Goal: Information Seeking & Learning: Learn about a topic

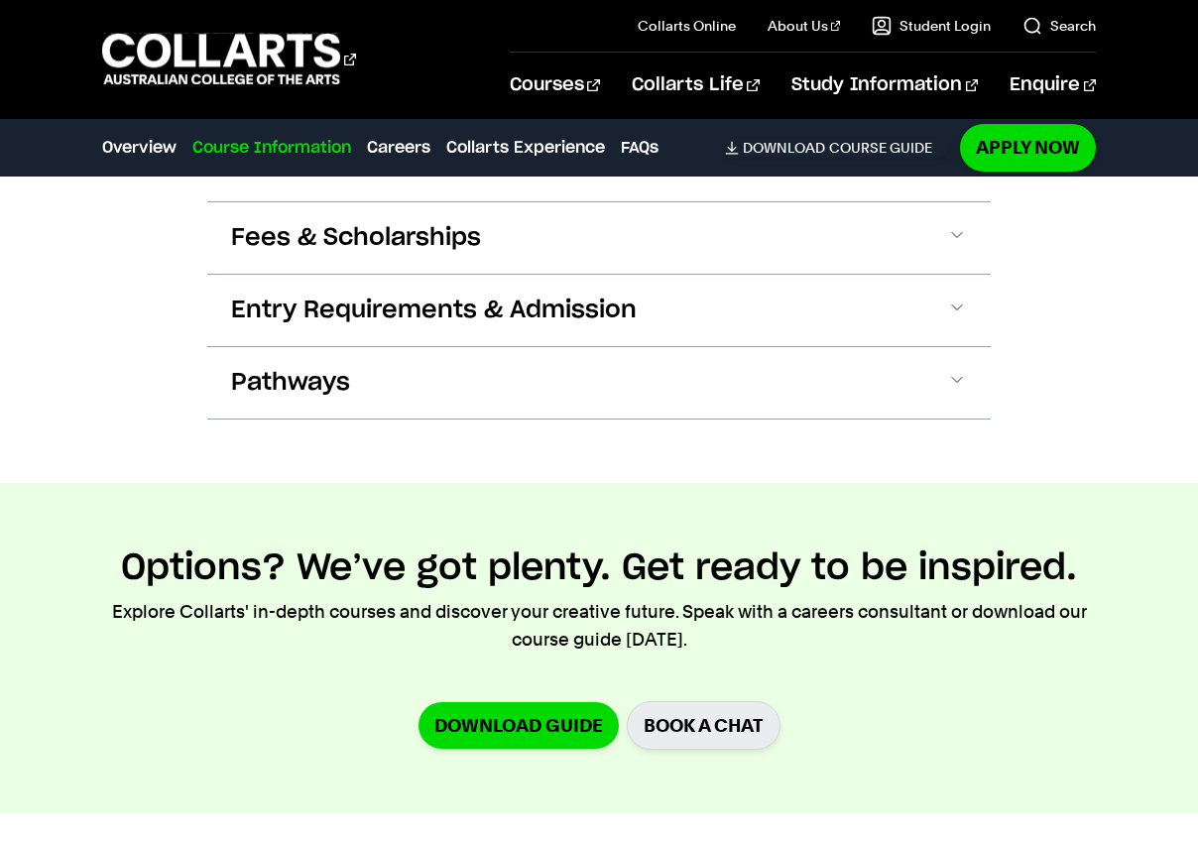
scroll to position [2371, 0]
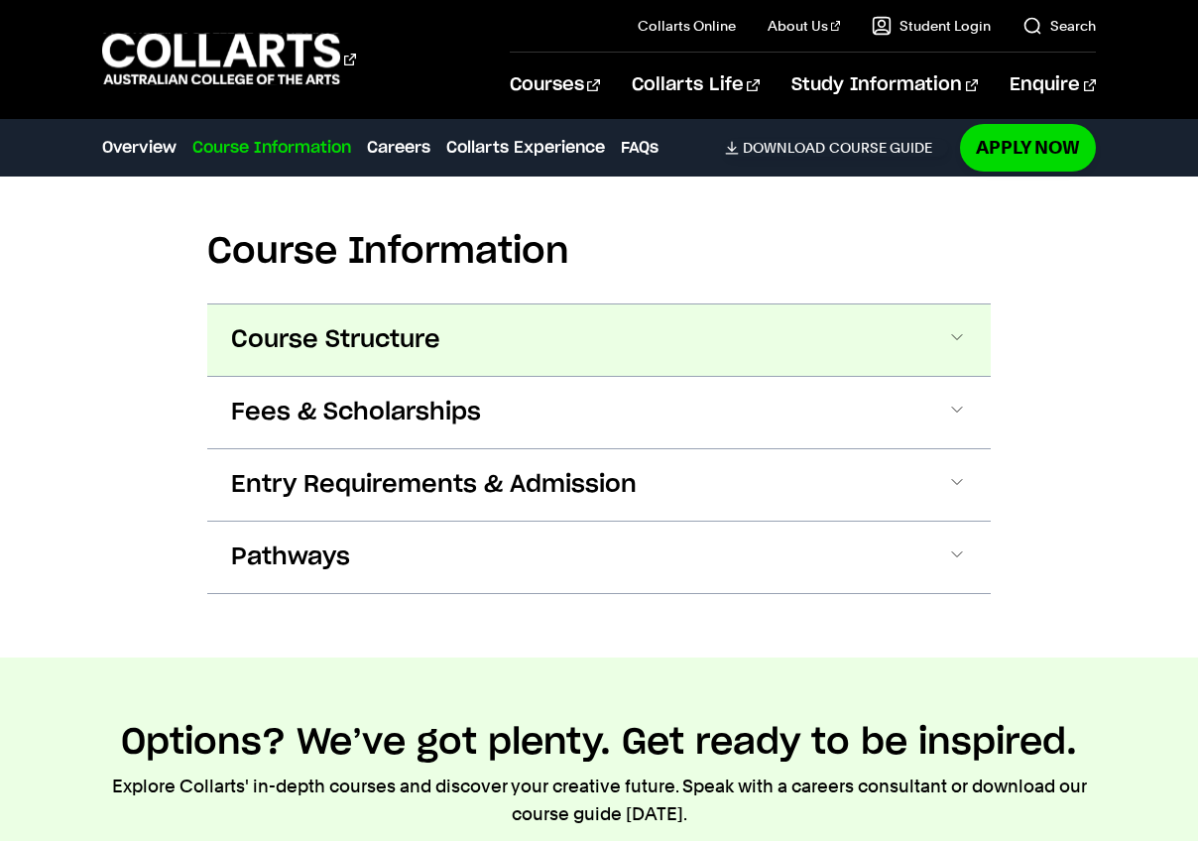
click at [934, 331] on button "Course Structure" at bounding box center [599, 340] width 784 height 71
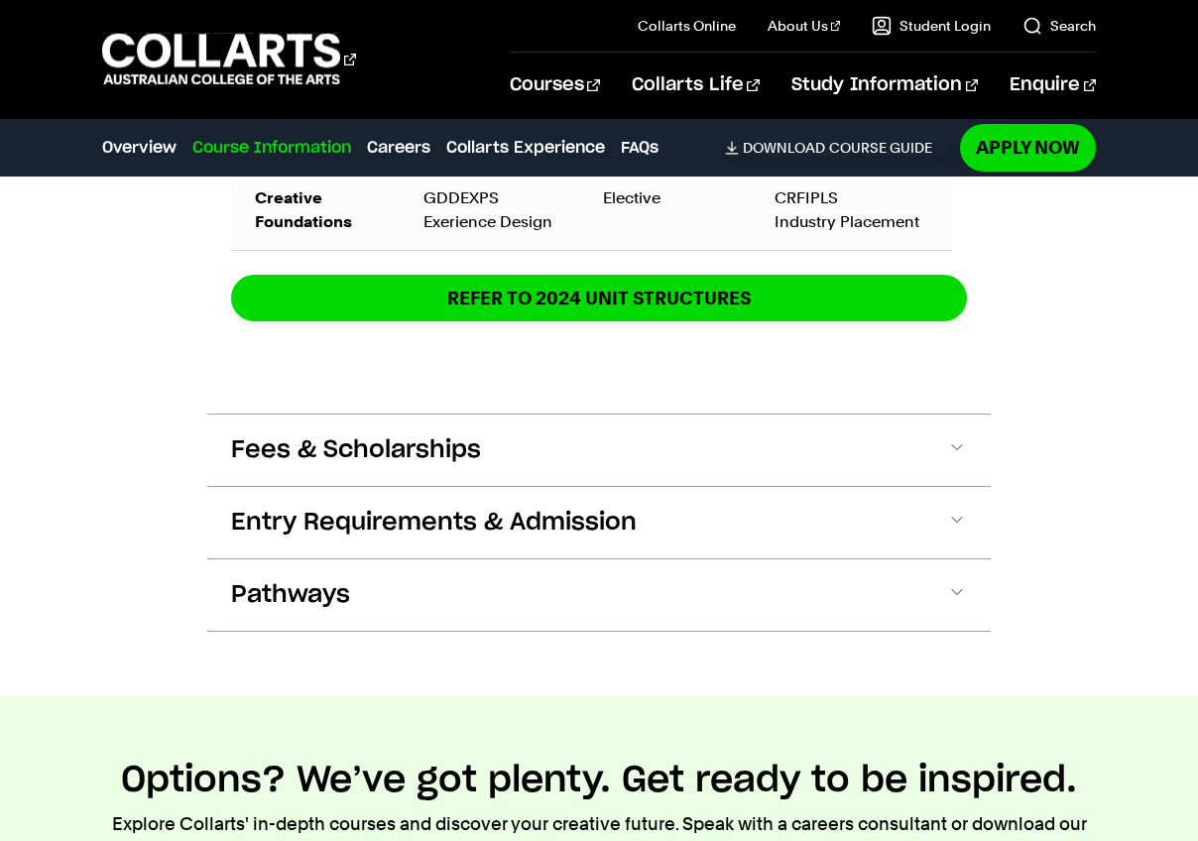
scroll to position [3923, 0]
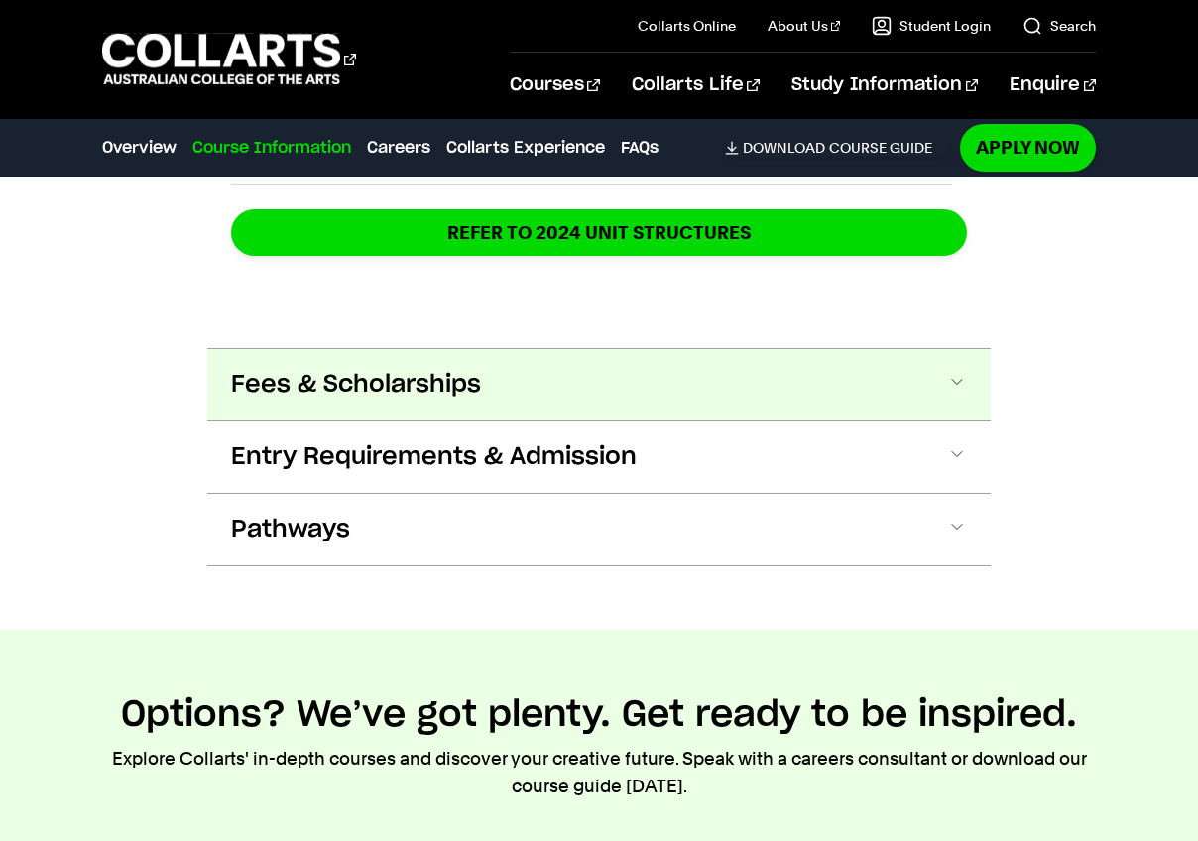
click at [556, 396] on button "Fees & Scholarships" at bounding box center [599, 384] width 784 height 71
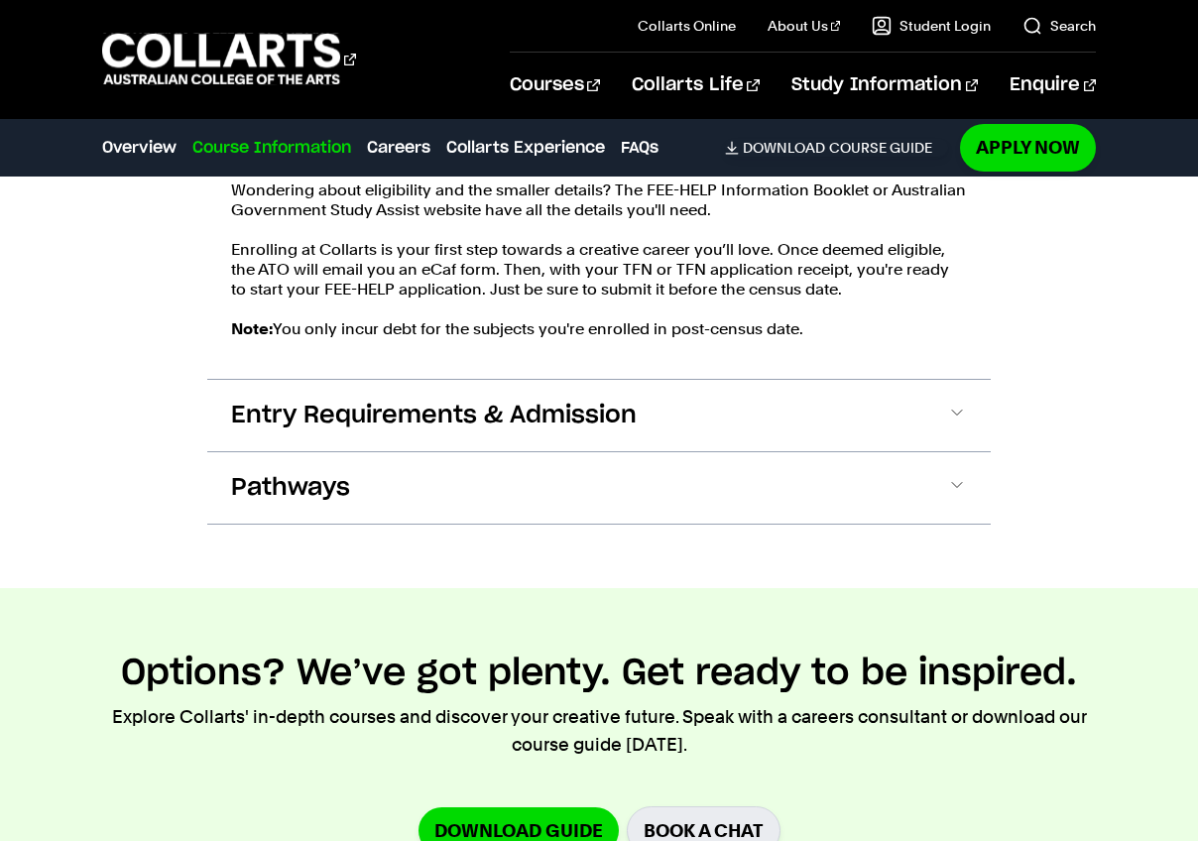
scroll to position [4571, 0]
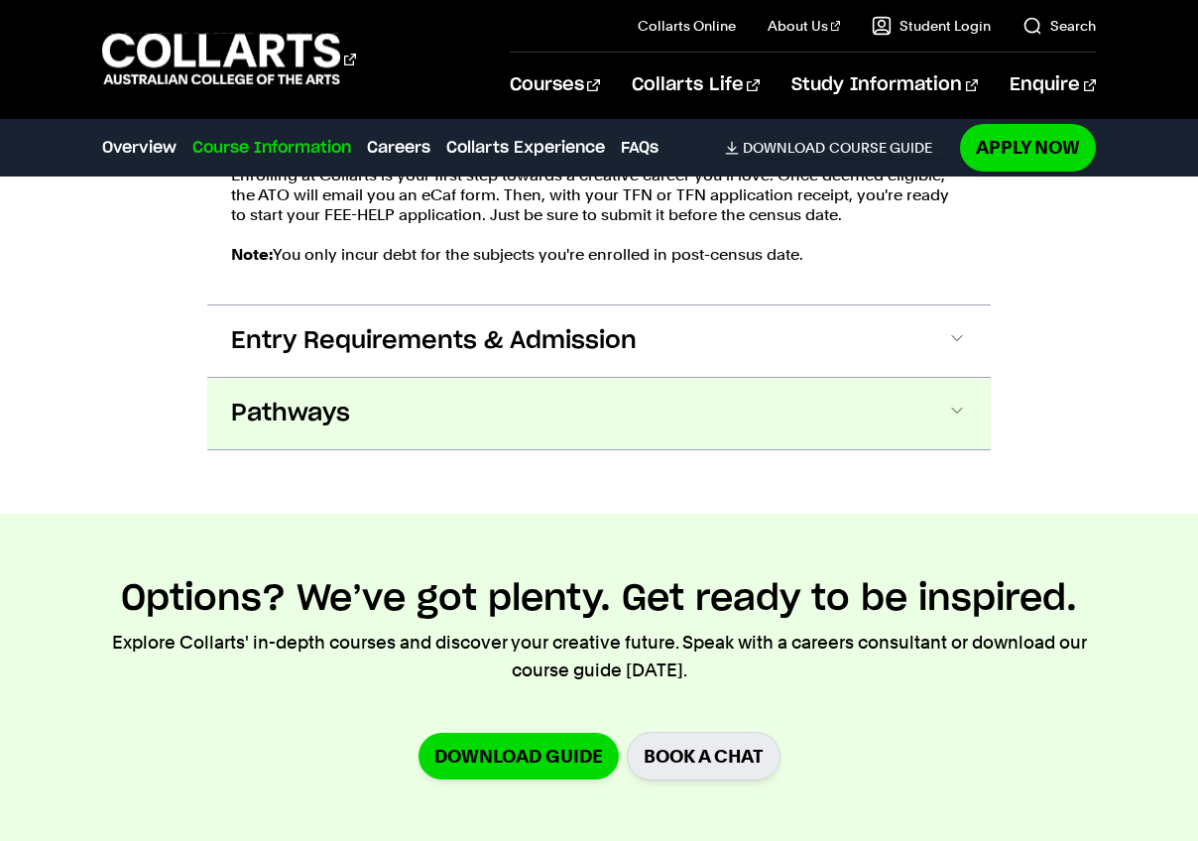
click at [915, 395] on button "Pathways" at bounding box center [599, 413] width 784 height 71
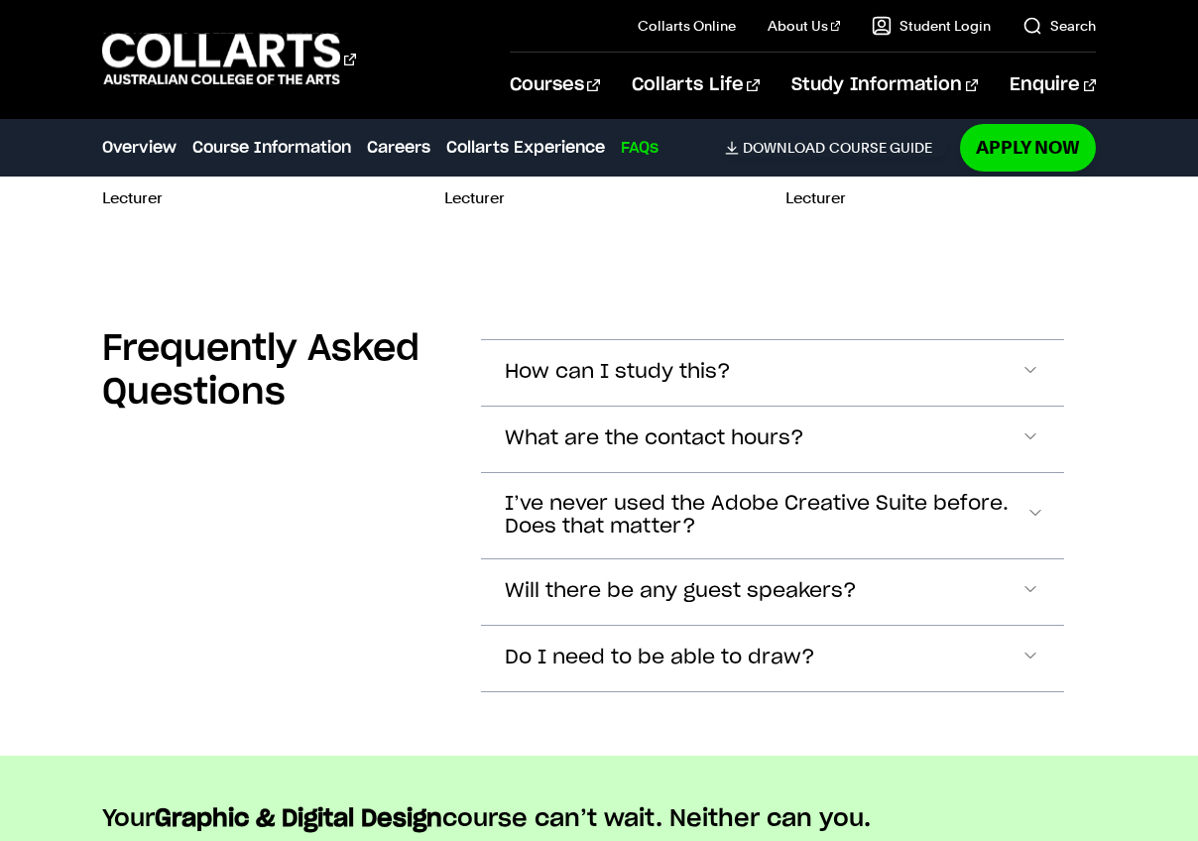
scroll to position [8767, 0]
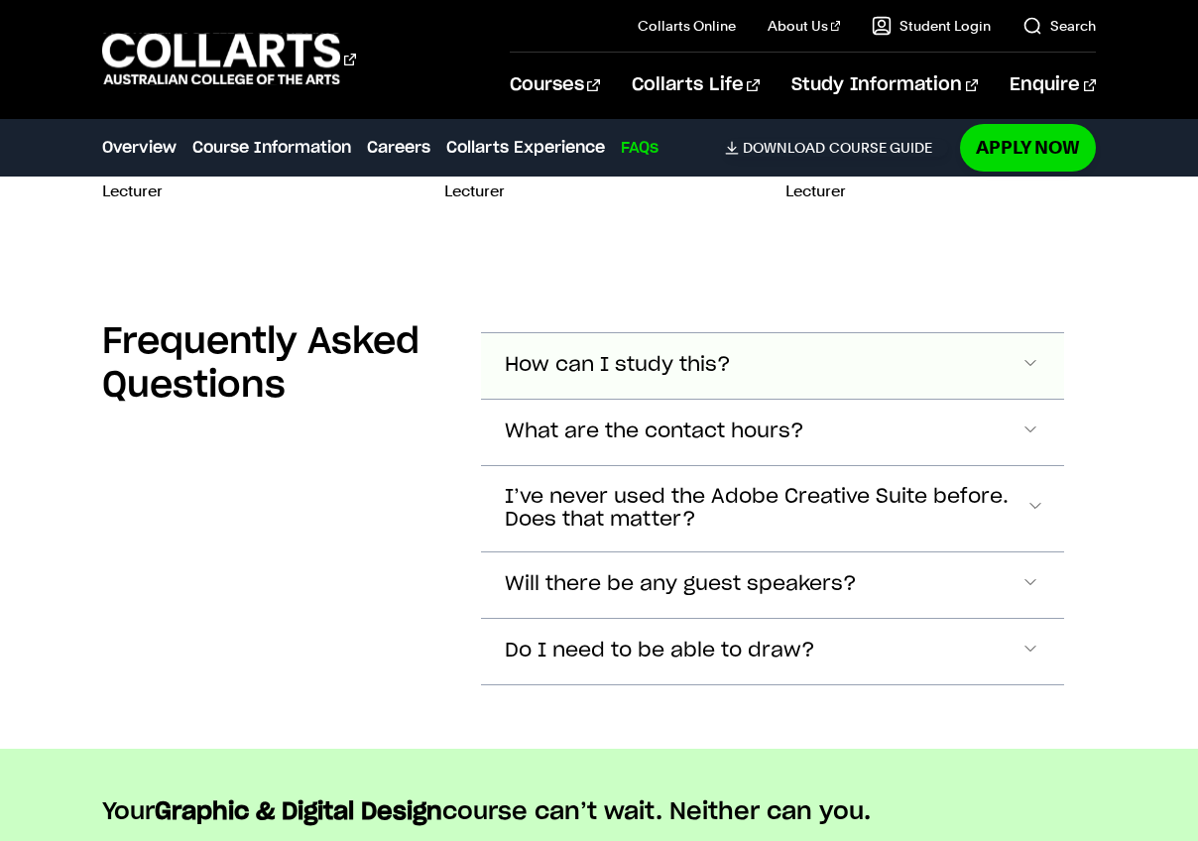
click at [1028, 358] on span "Accordion Section" at bounding box center [1031, 366] width 20 height 26
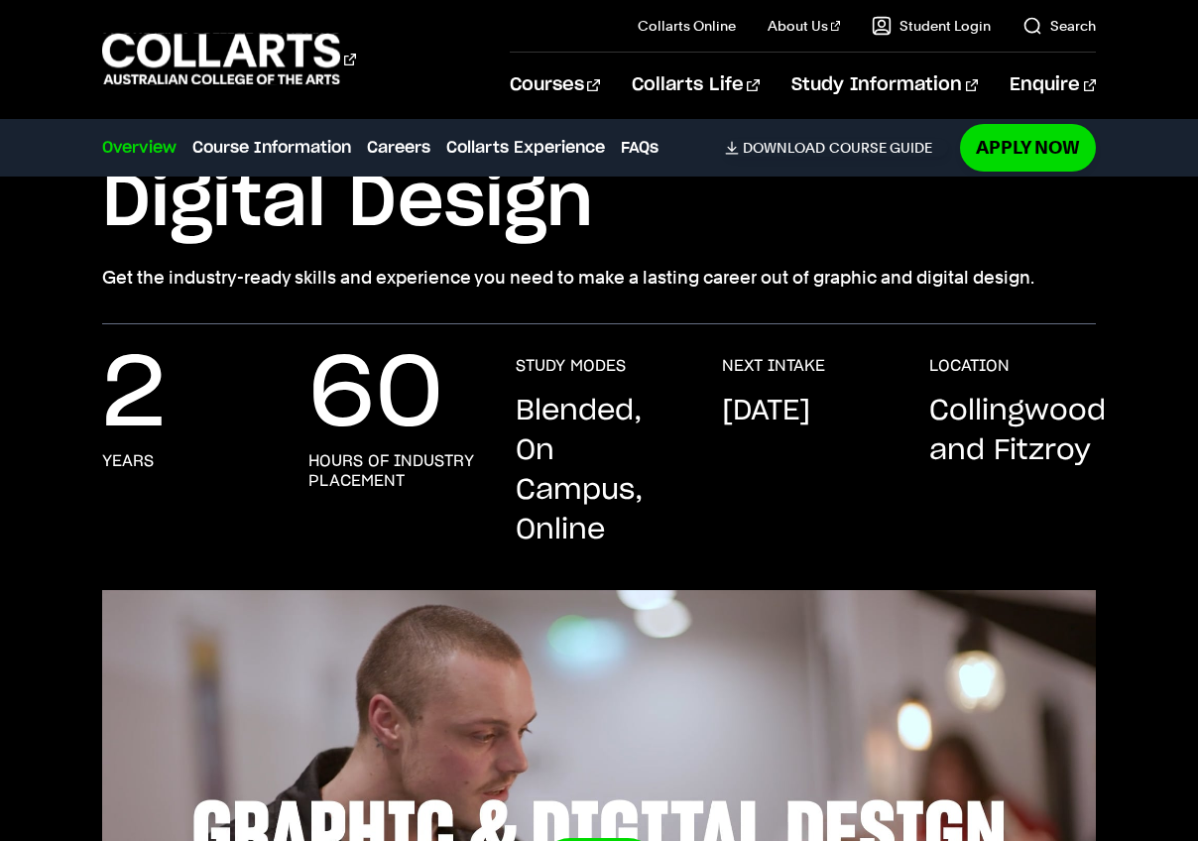
scroll to position [0, 0]
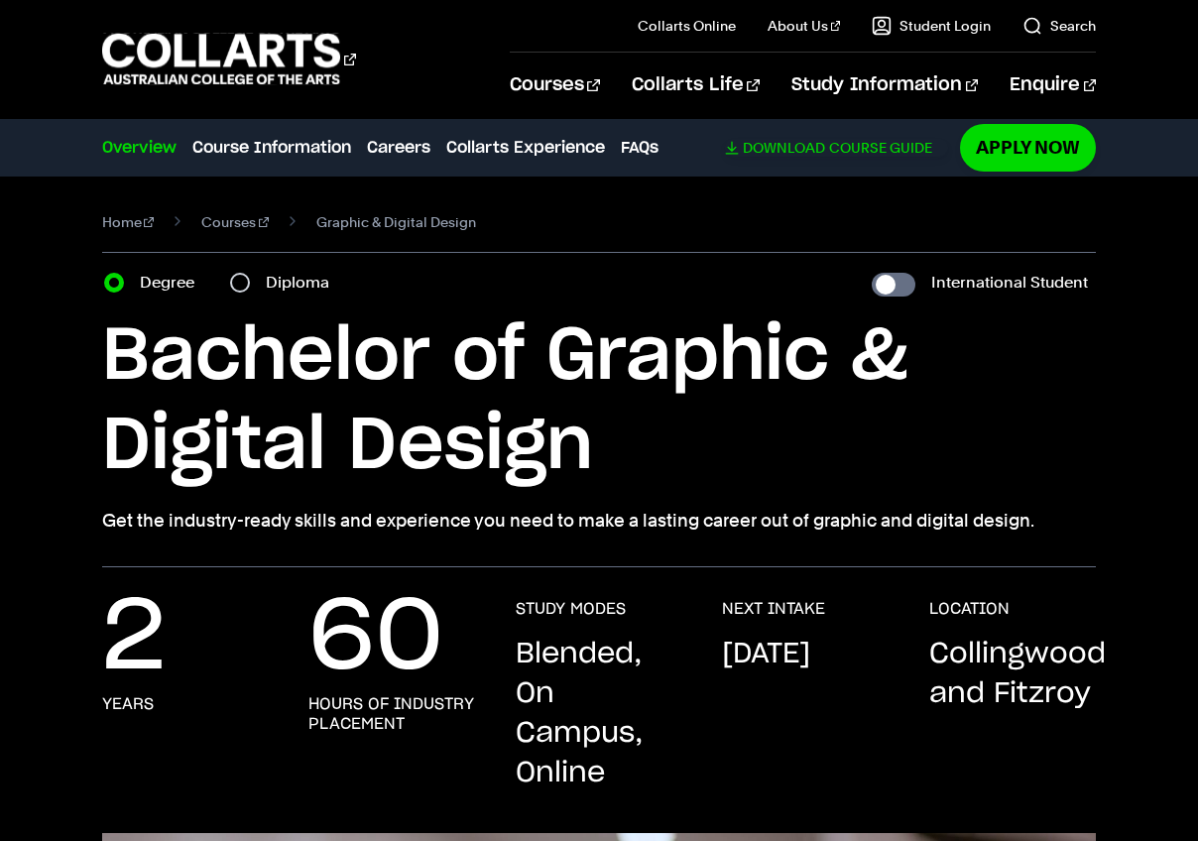
click at [784, 151] on span "Download" at bounding box center [784, 148] width 82 height 18
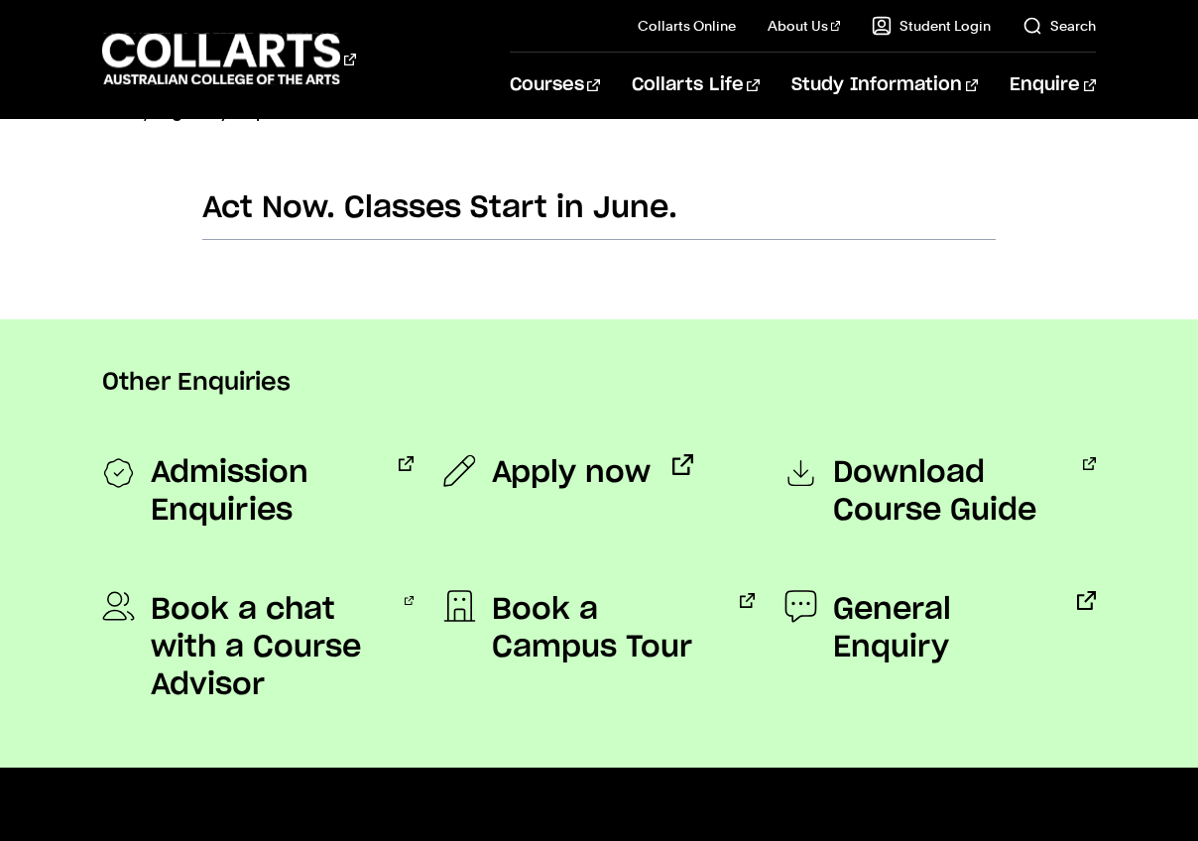
scroll to position [1807, 0]
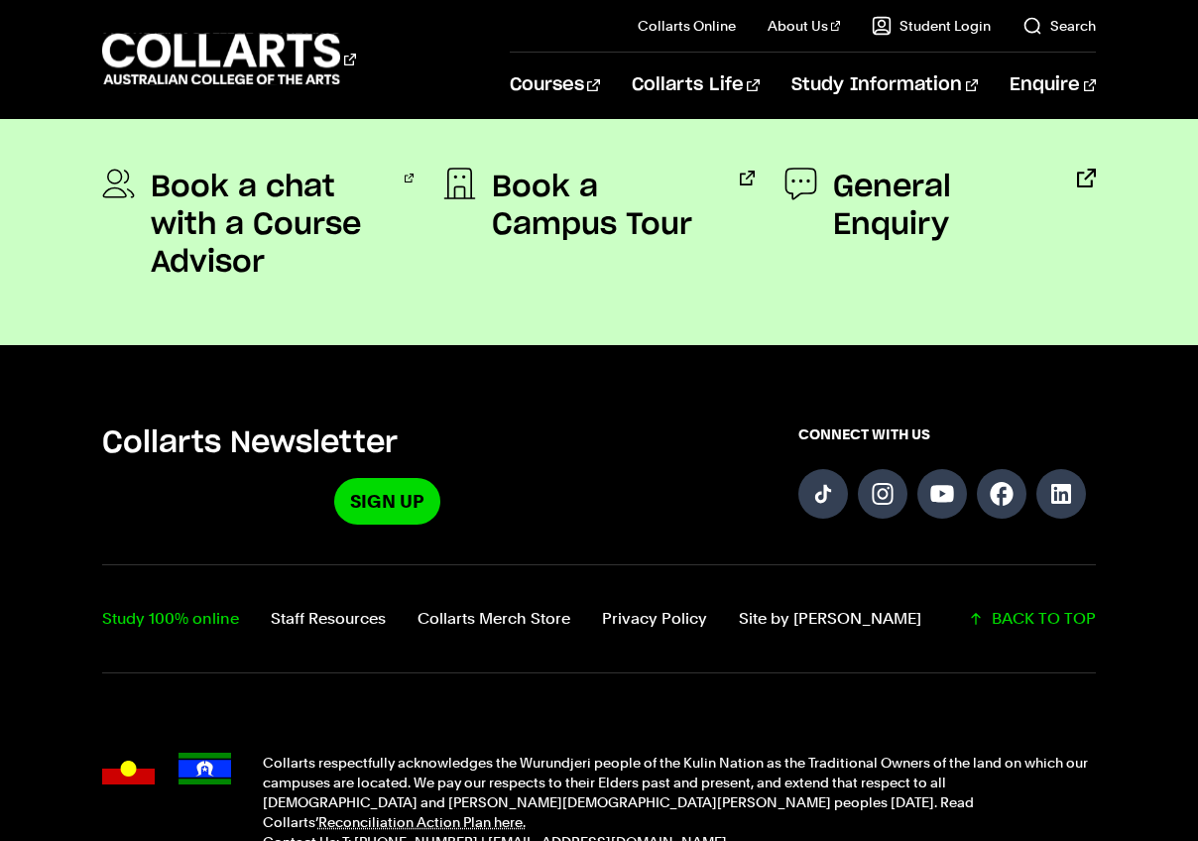
click at [197, 605] on link "Study 100% online" at bounding box center [170, 619] width 137 height 28
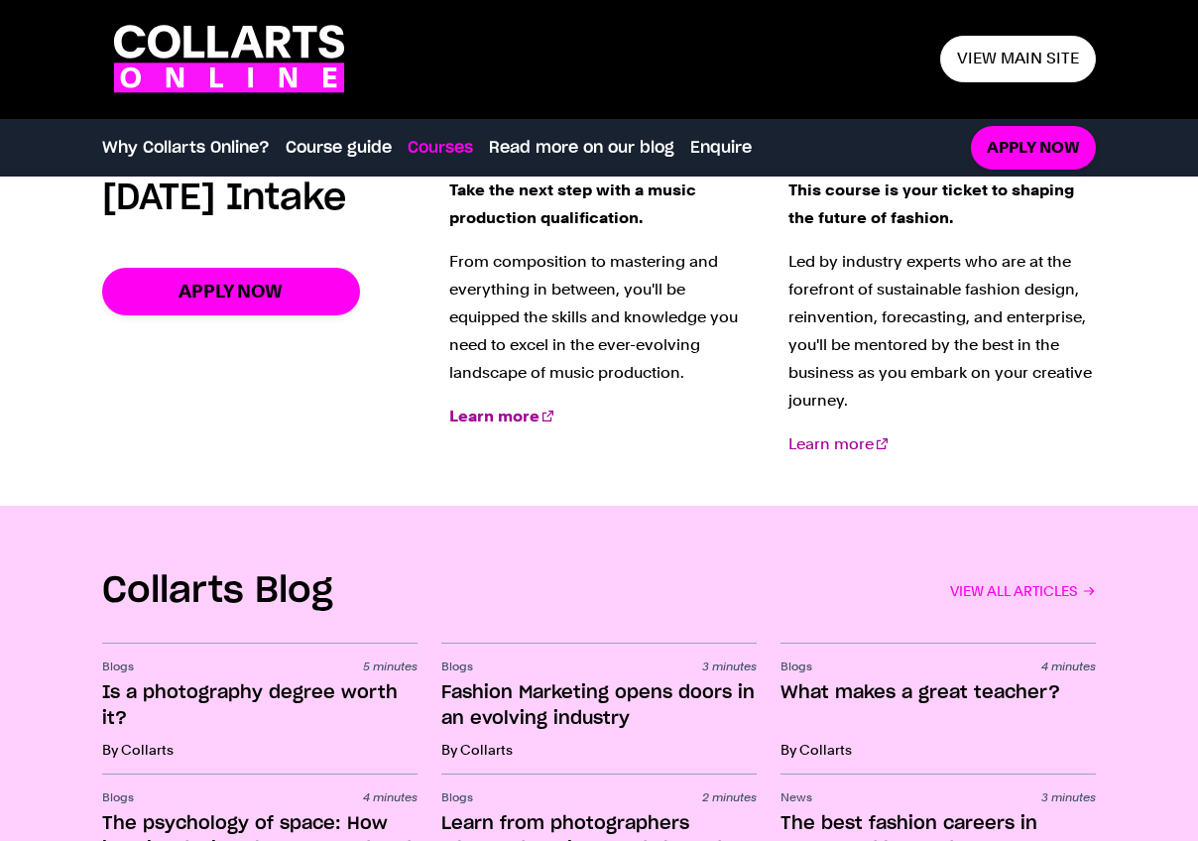
scroll to position [1928, 0]
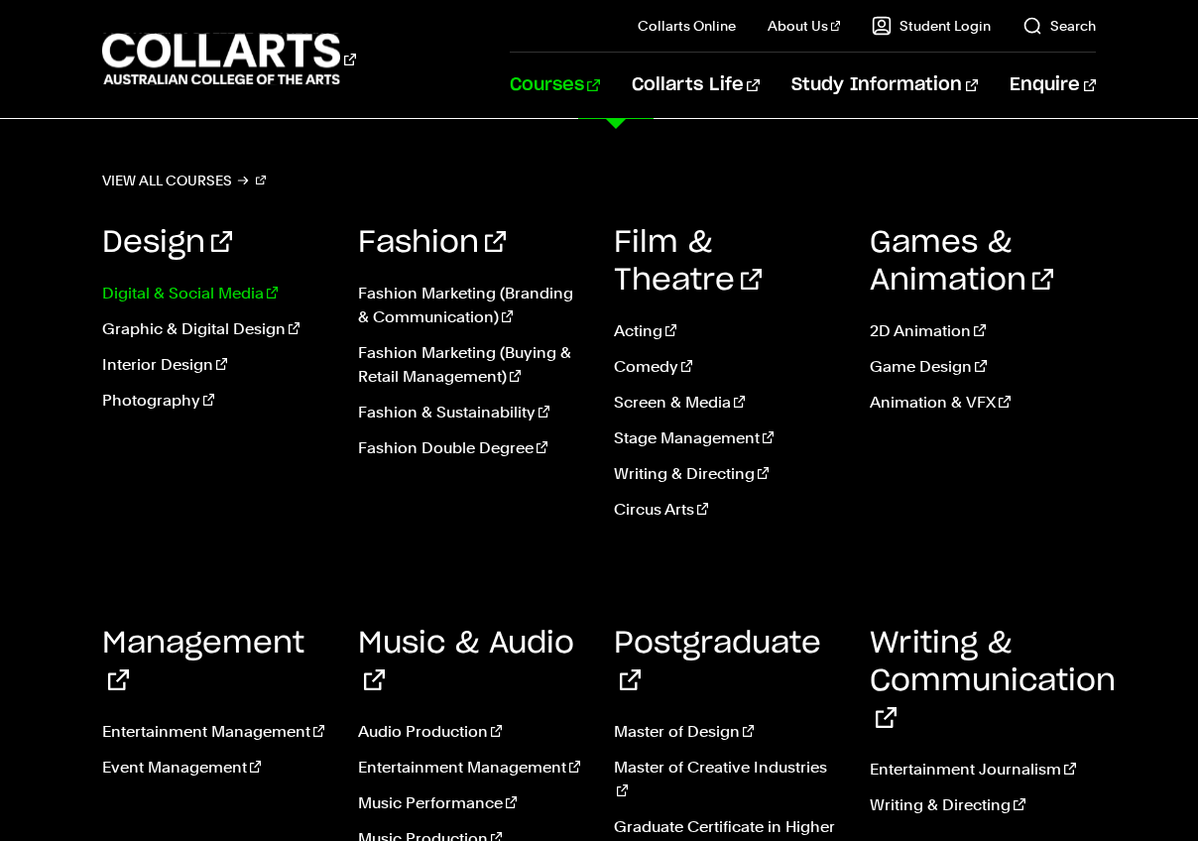
click at [208, 292] on link "Digital & Social Media" at bounding box center [215, 294] width 226 height 24
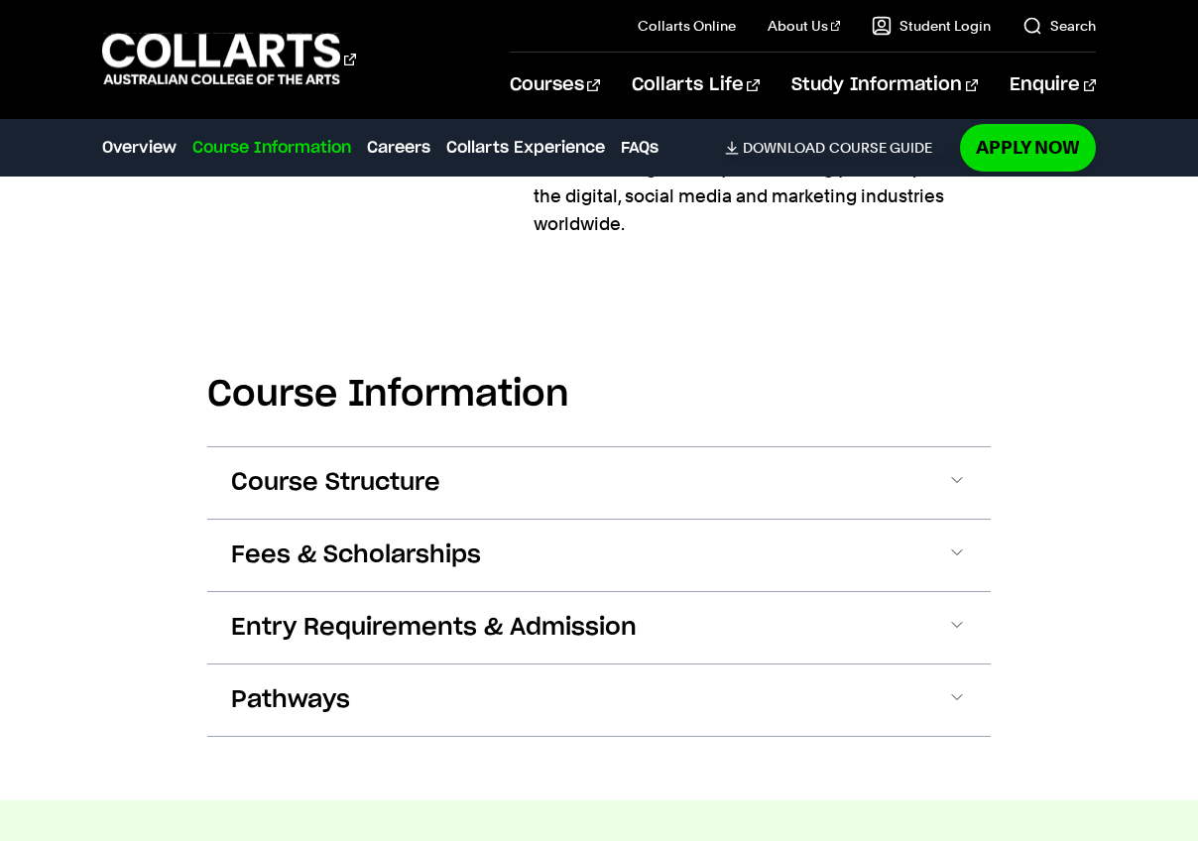
scroll to position [2351, 0]
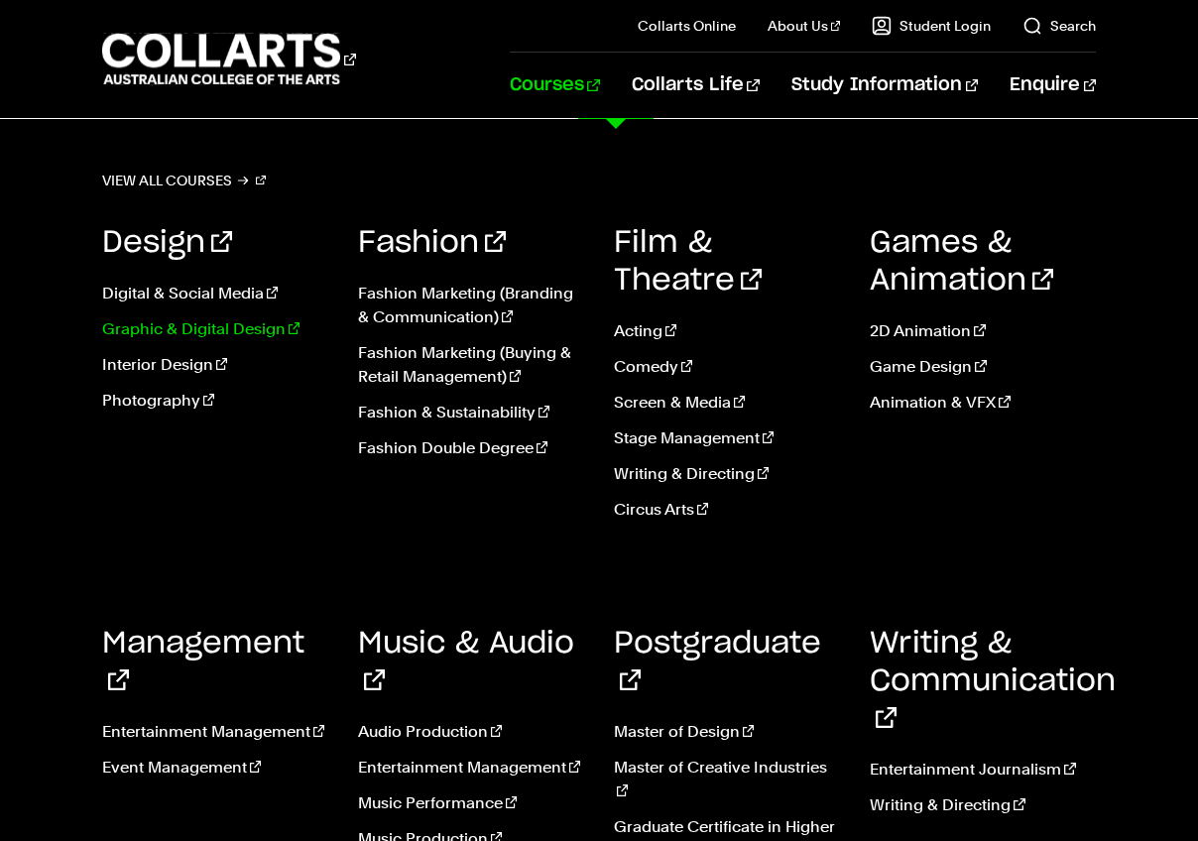
click at [203, 327] on link "Graphic & Digital Design" at bounding box center [215, 329] width 226 height 24
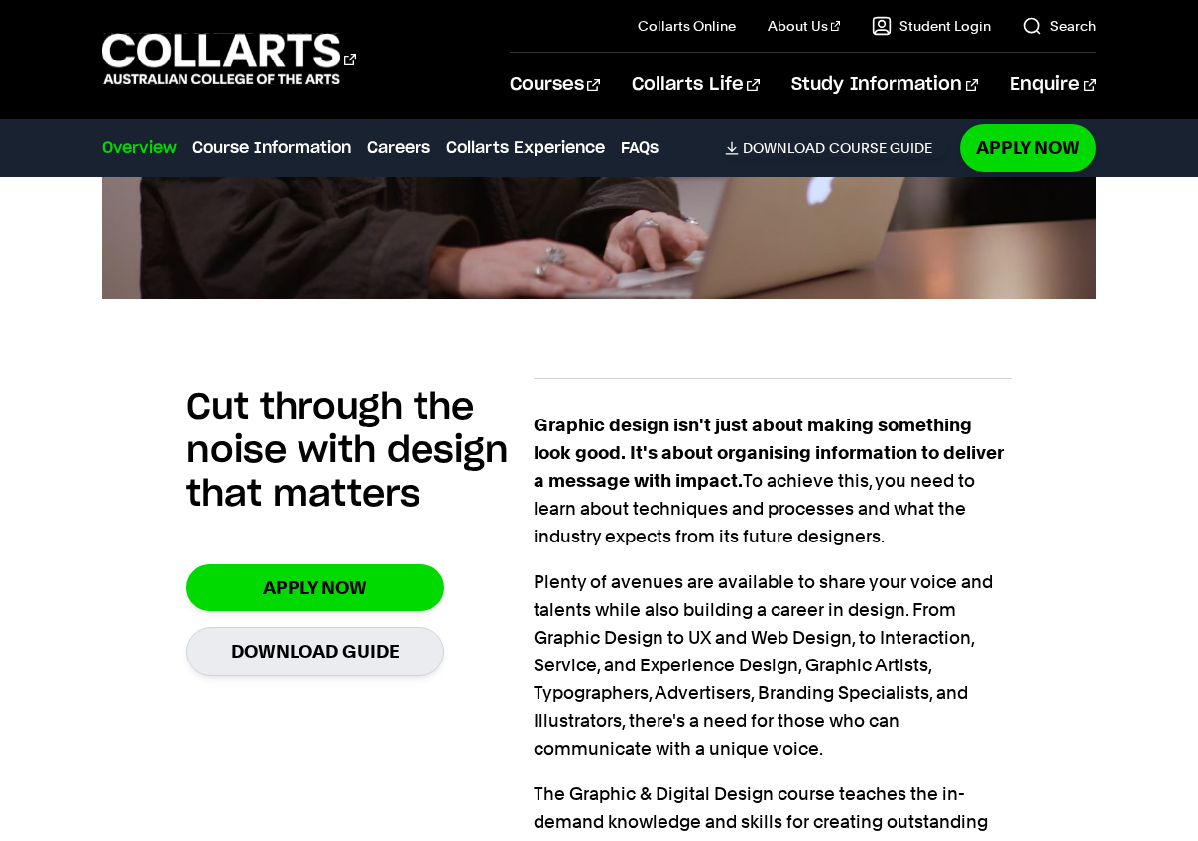
scroll to position [655, 0]
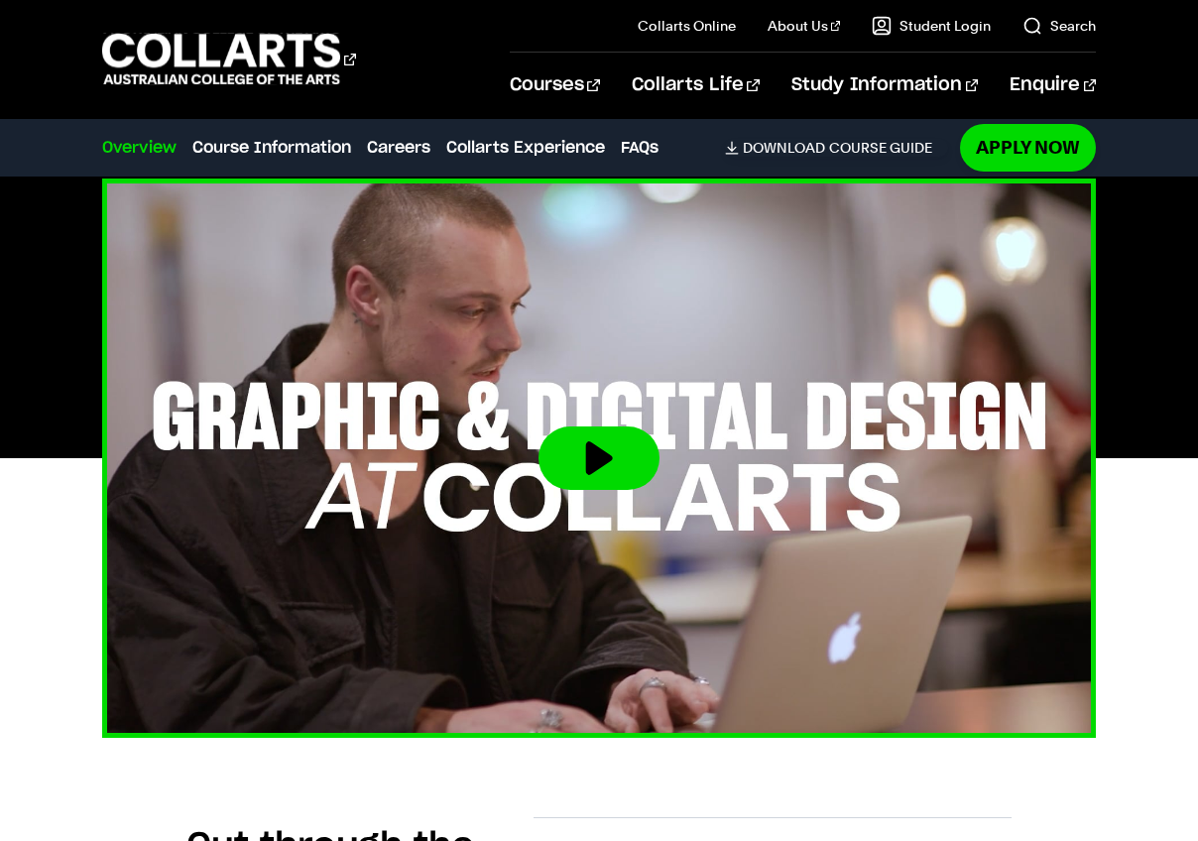
click at [590, 432] on button at bounding box center [599, 458] width 121 height 63
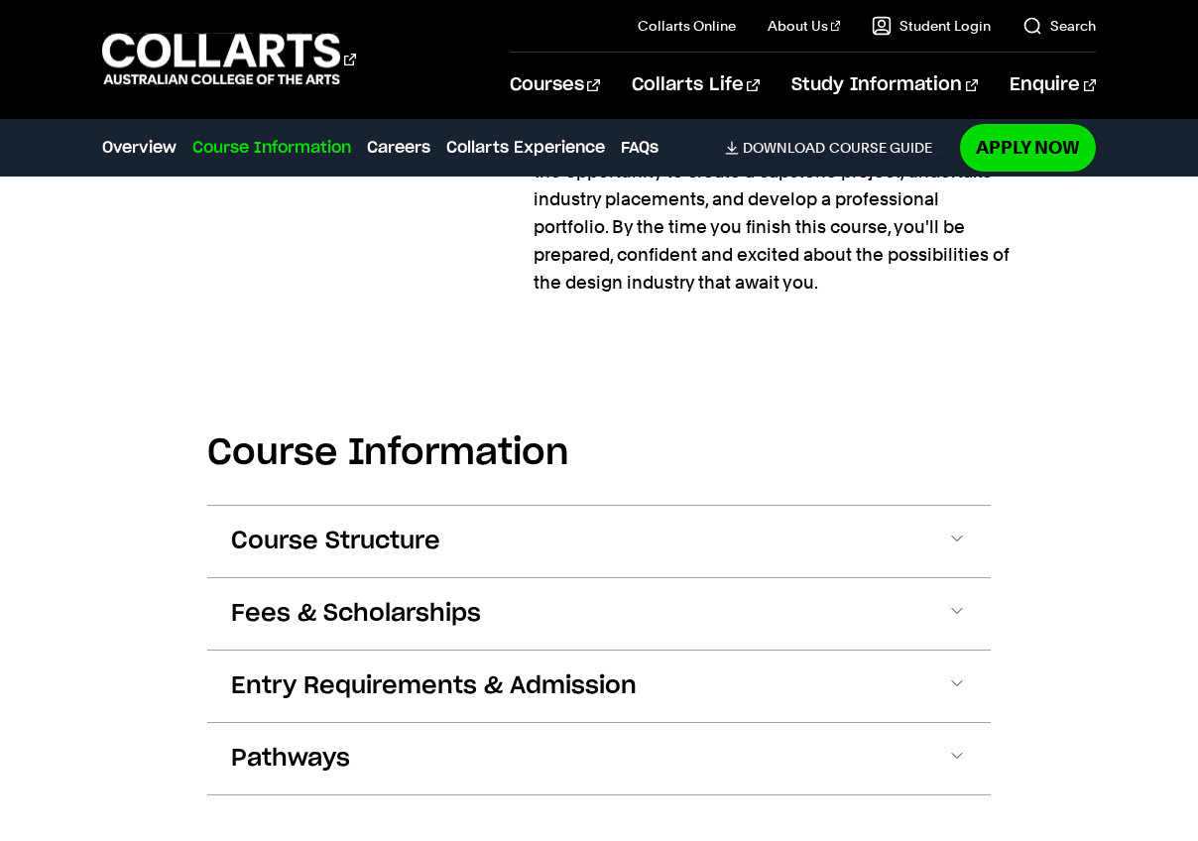
scroll to position [2390, 0]
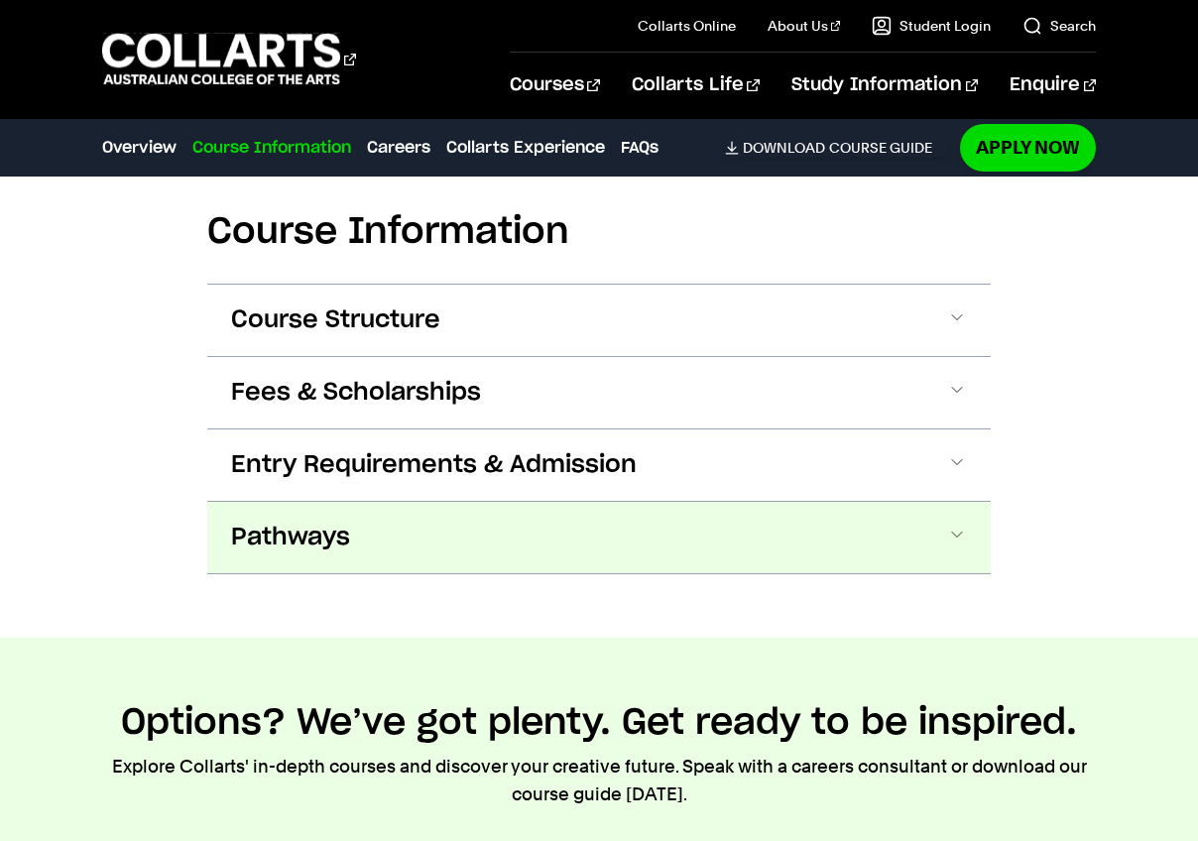
click at [953, 538] on span at bounding box center [957, 538] width 20 height 26
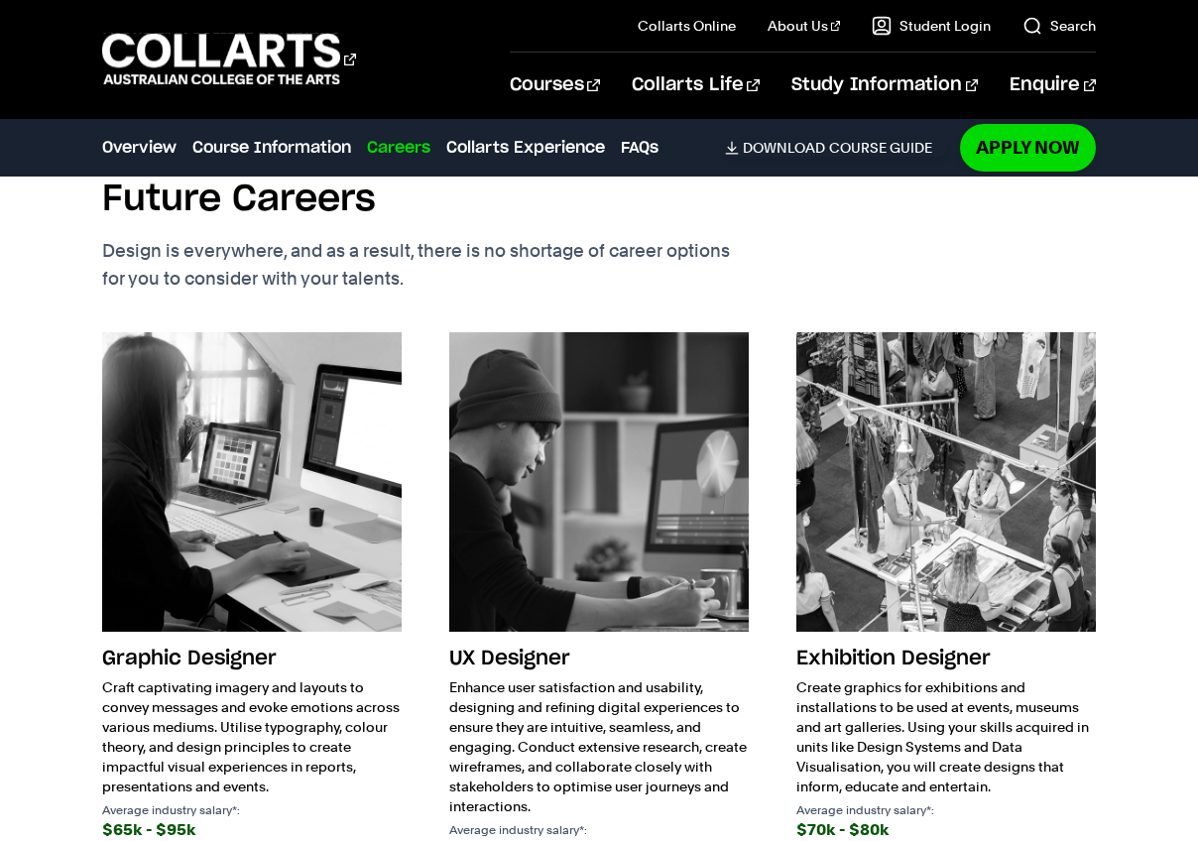
scroll to position [3888, 0]
